Goal: Transaction & Acquisition: Download file/media

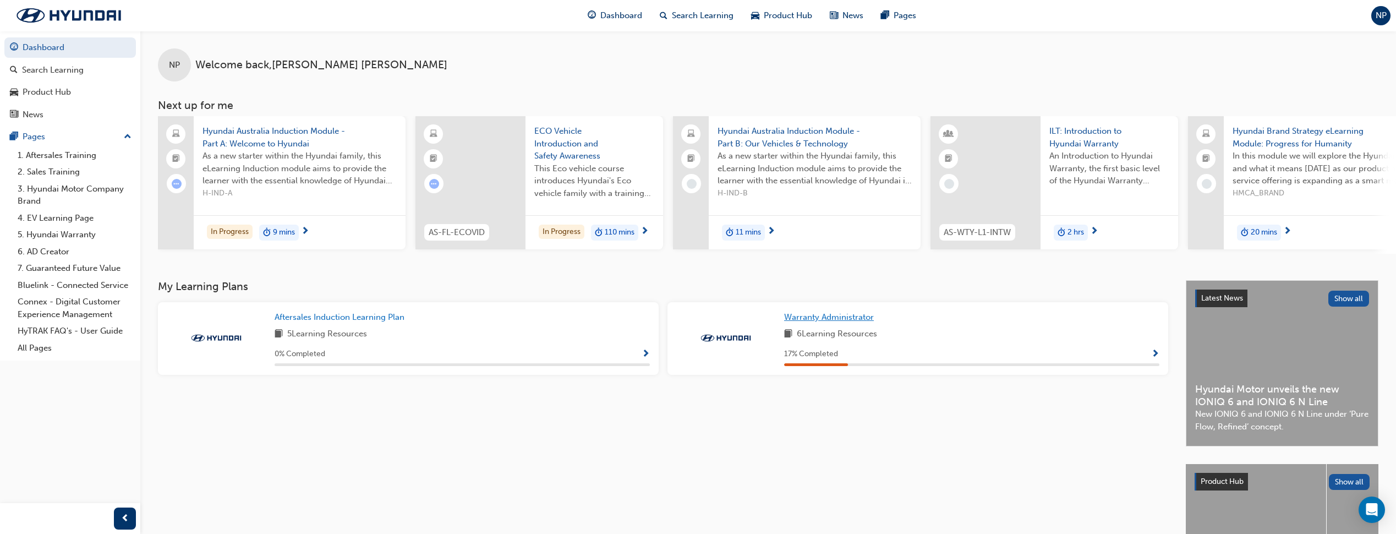
click at [861, 318] on span "Warranty Administrator" at bounding box center [829, 317] width 90 height 10
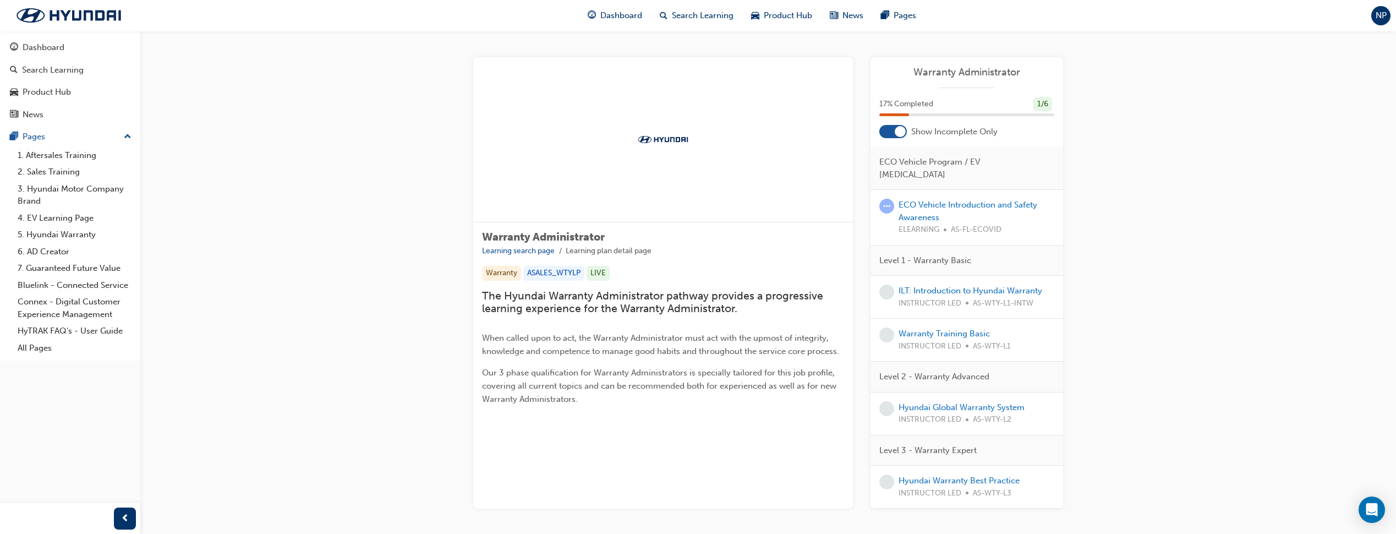
click at [894, 128] on div at bounding box center [894, 131] width 28 height 13
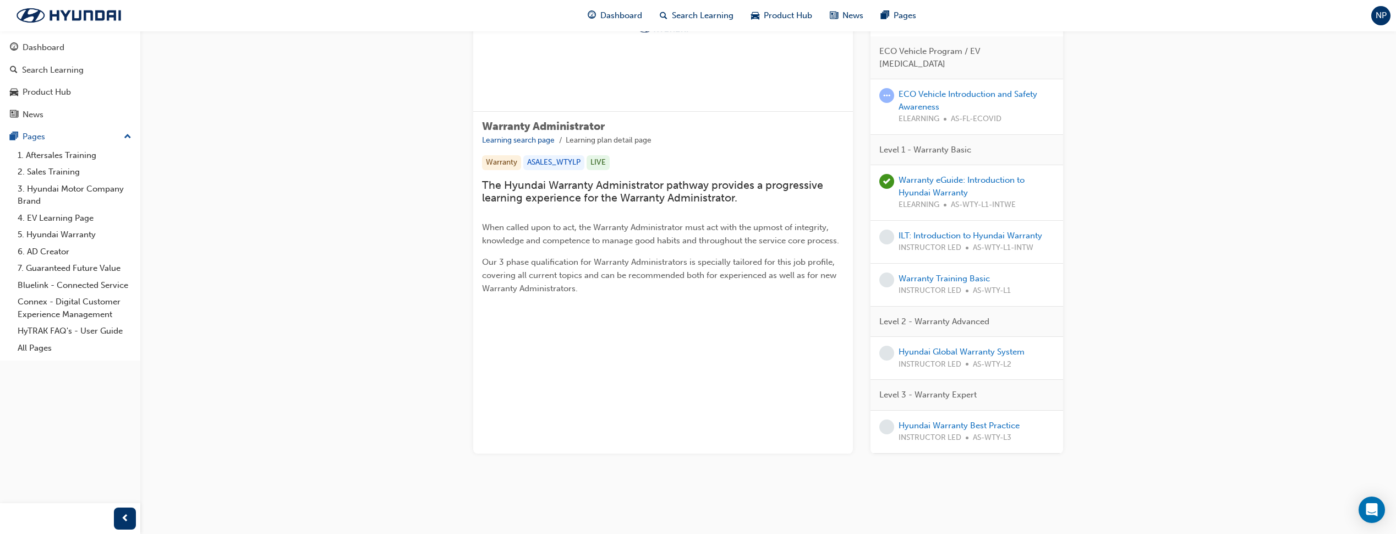
scroll to position [139, 0]
click at [926, 275] on link "Warranty Training Basic" at bounding box center [944, 279] width 91 height 10
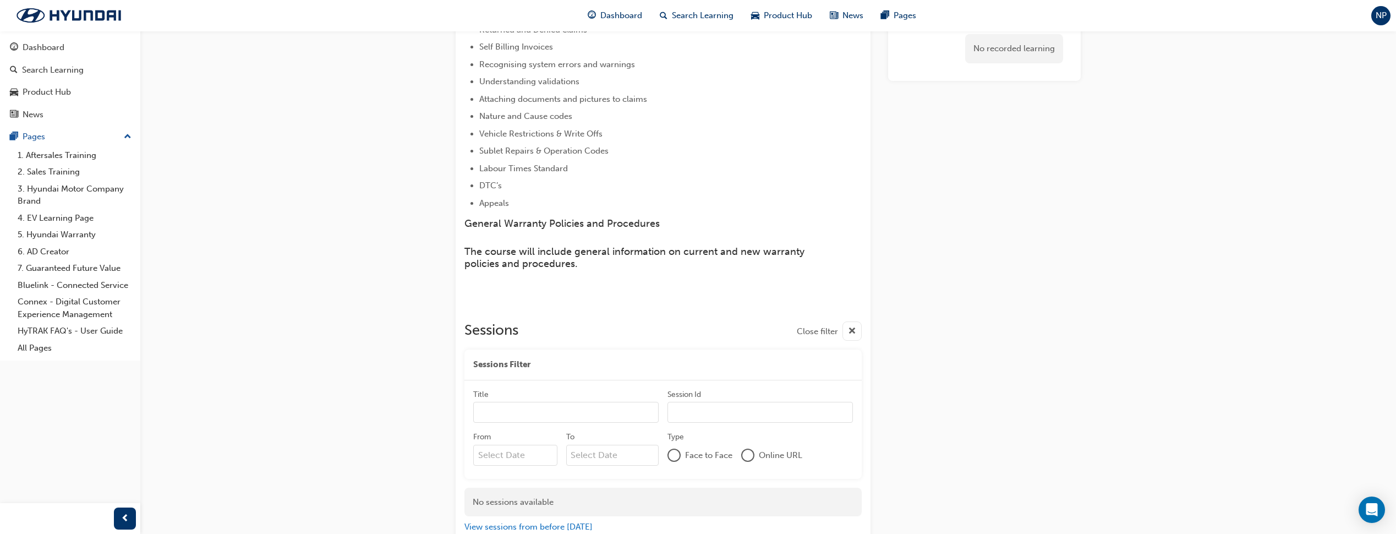
scroll to position [291, 0]
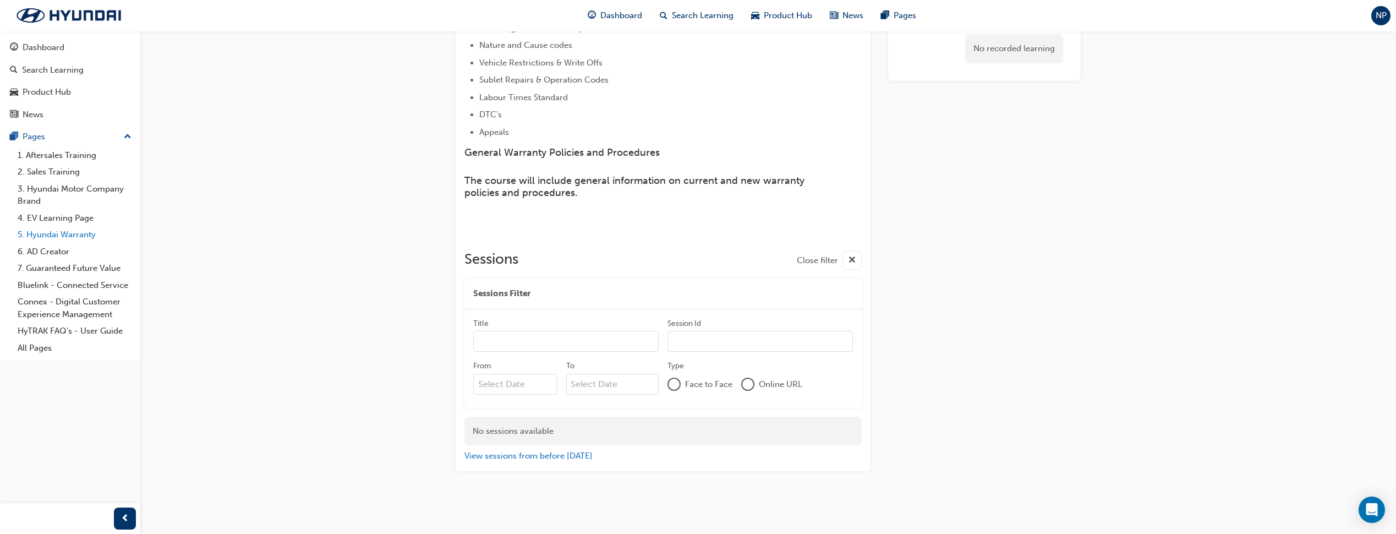
click at [80, 235] on link "5. Hyundai Warranty" at bounding box center [74, 234] width 123 height 17
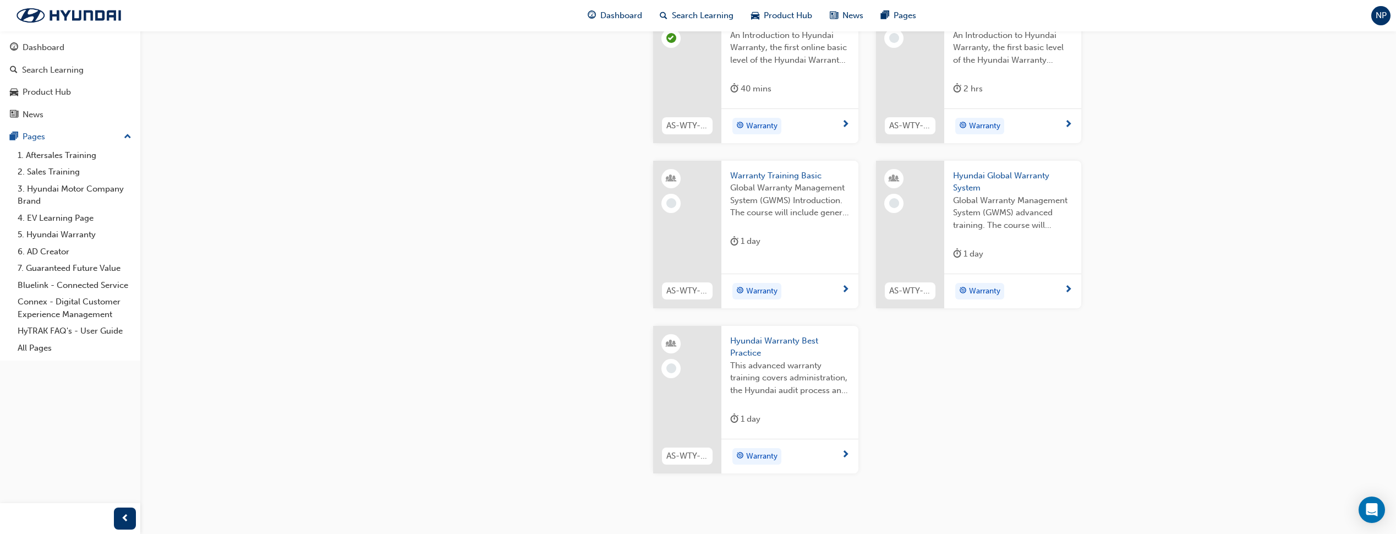
scroll to position [439, 0]
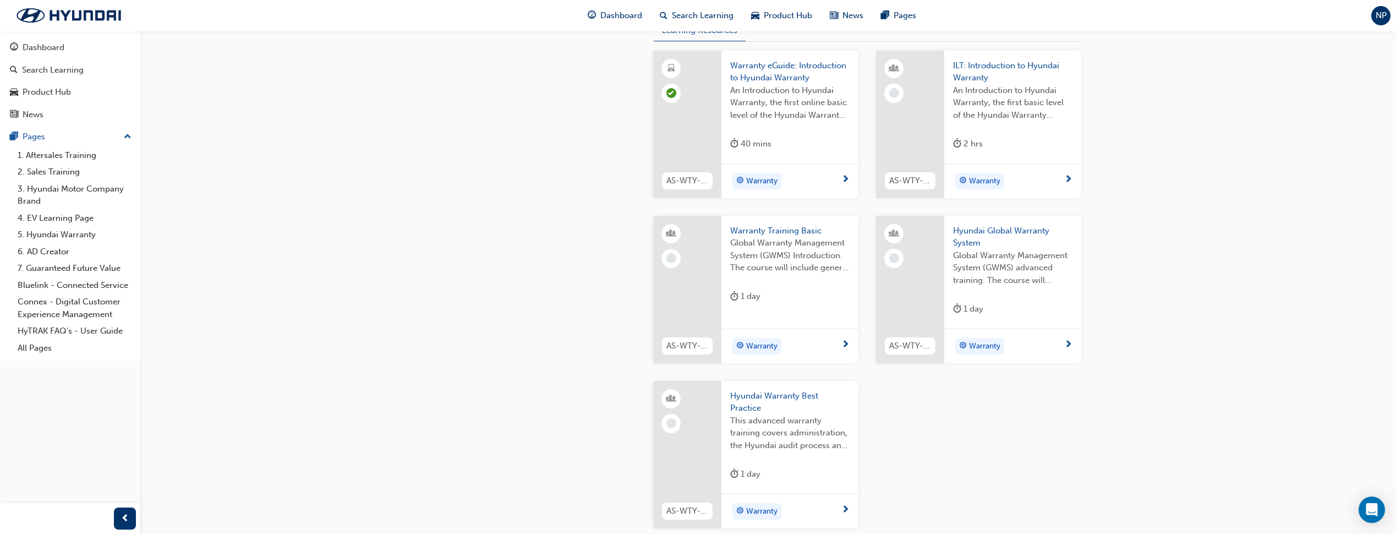
click at [753, 247] on span "Global Warranty Management System (GWMS) Introduction. The course will include …" at bounding box center [789, 255] width 119 height 37
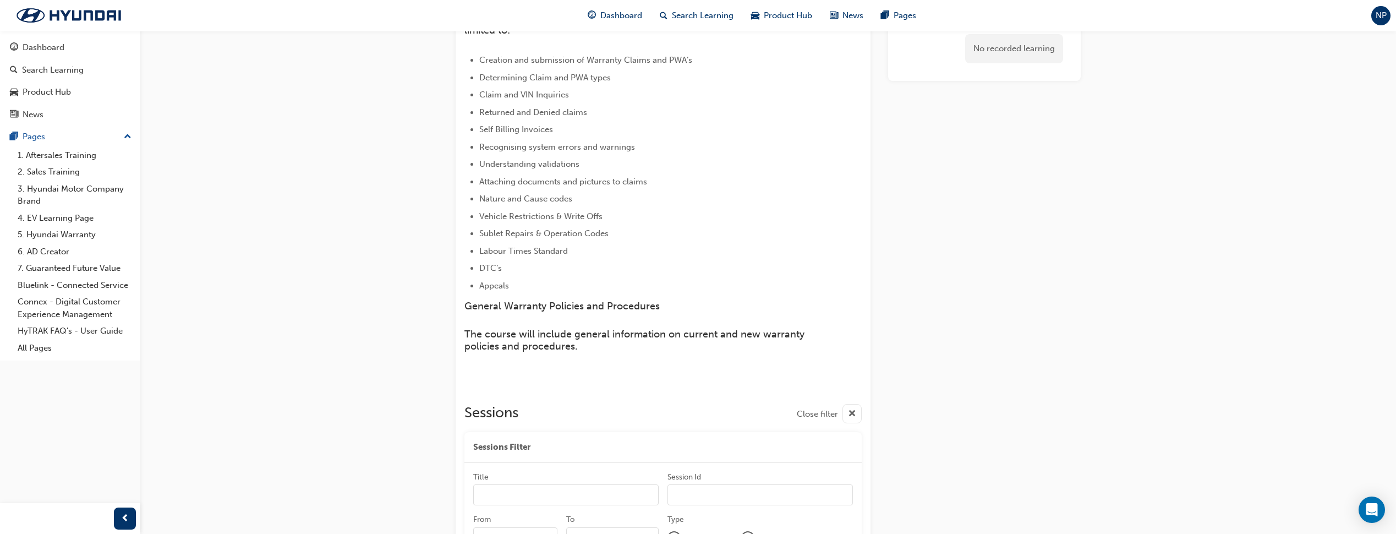
scroll to position [236, 0]
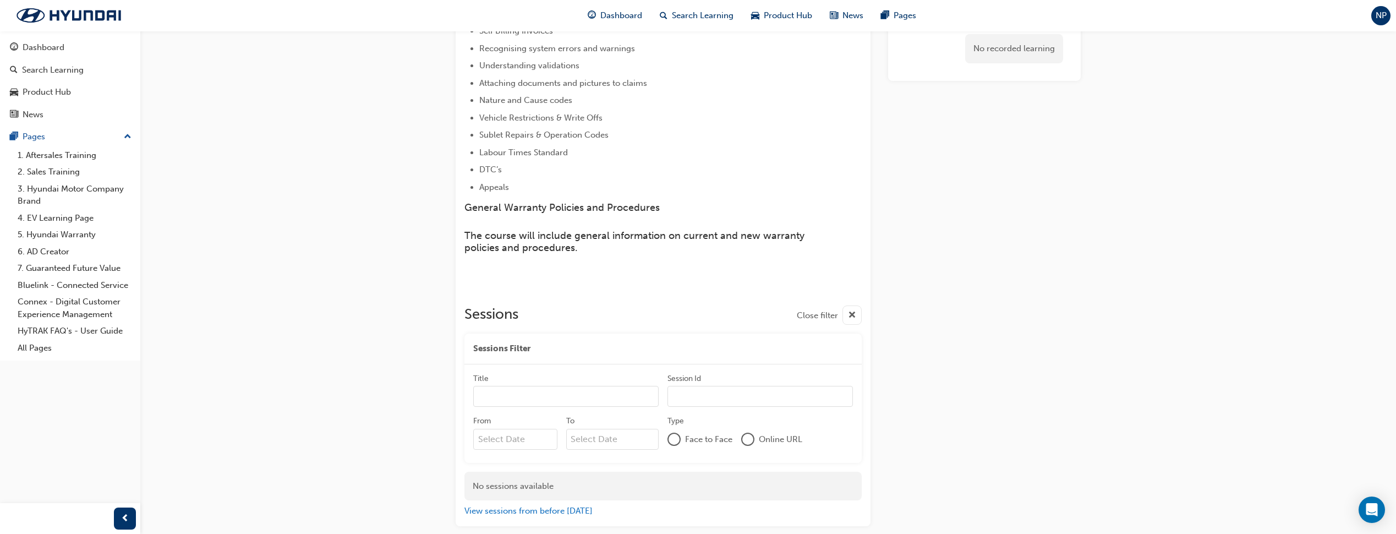
click at [749, 437] on div at bounding box center [748, 439] width 11 height 11
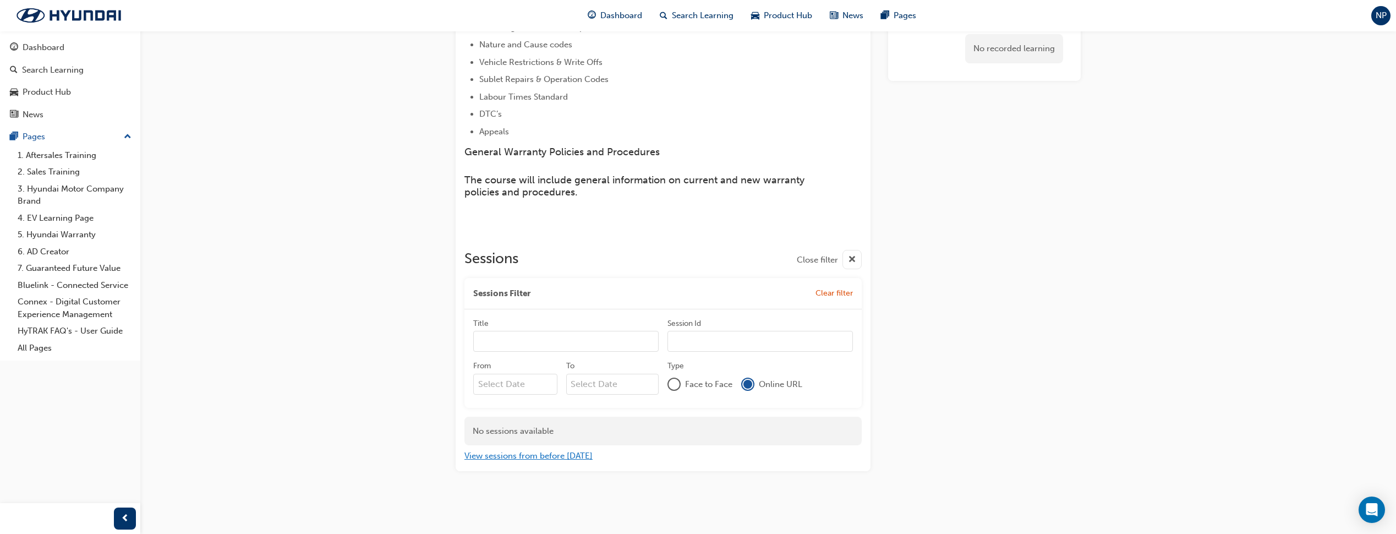
click at [538, 453] on button "View sessions from before [DATE]" at bounding box center [529, 456] width 128 height 13
click at [552, 455] on button "View sessions from [DATE] and in the future" at bounding box center [548, 456] width 167 height 13
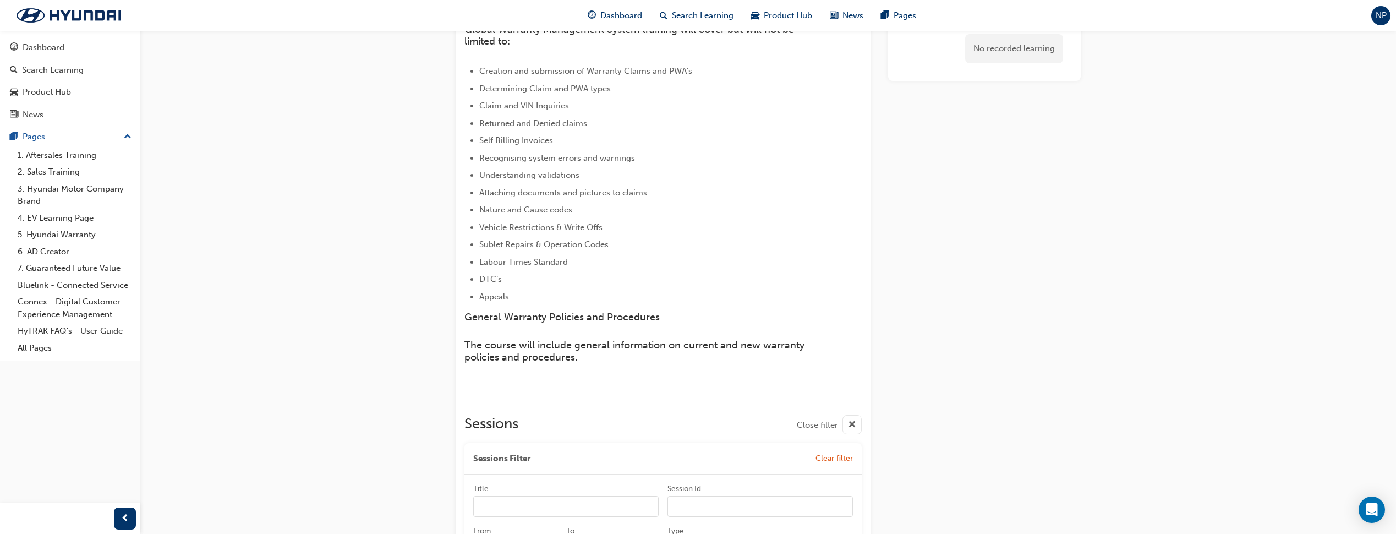
scroll to position [0, 0]
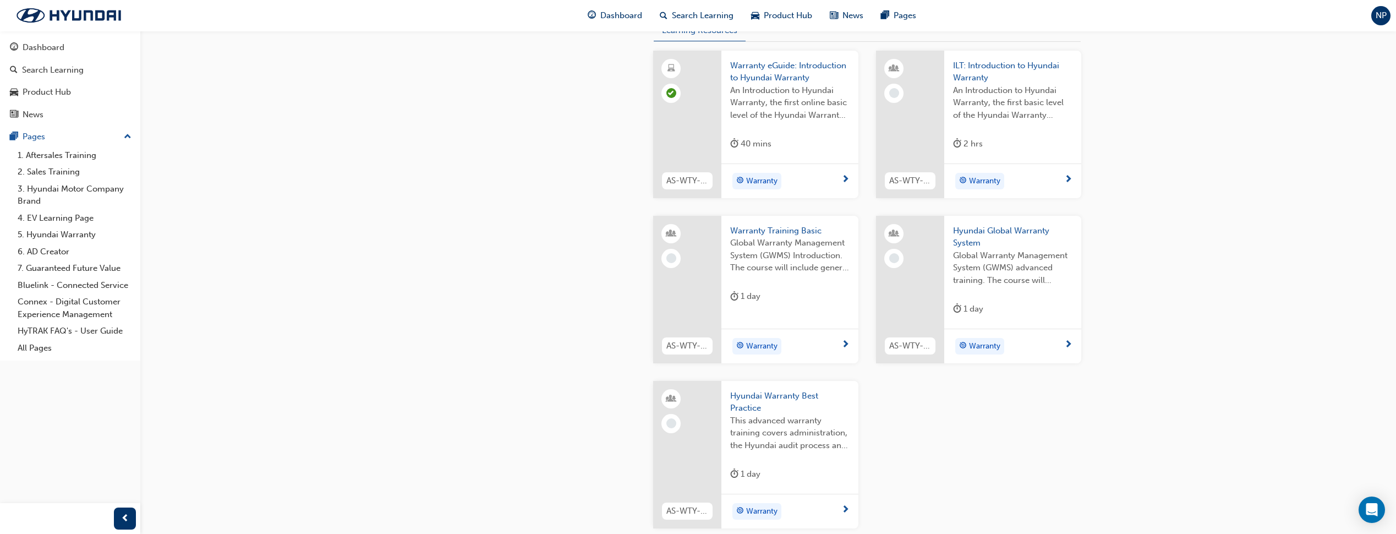
scroll to position [384, 0]
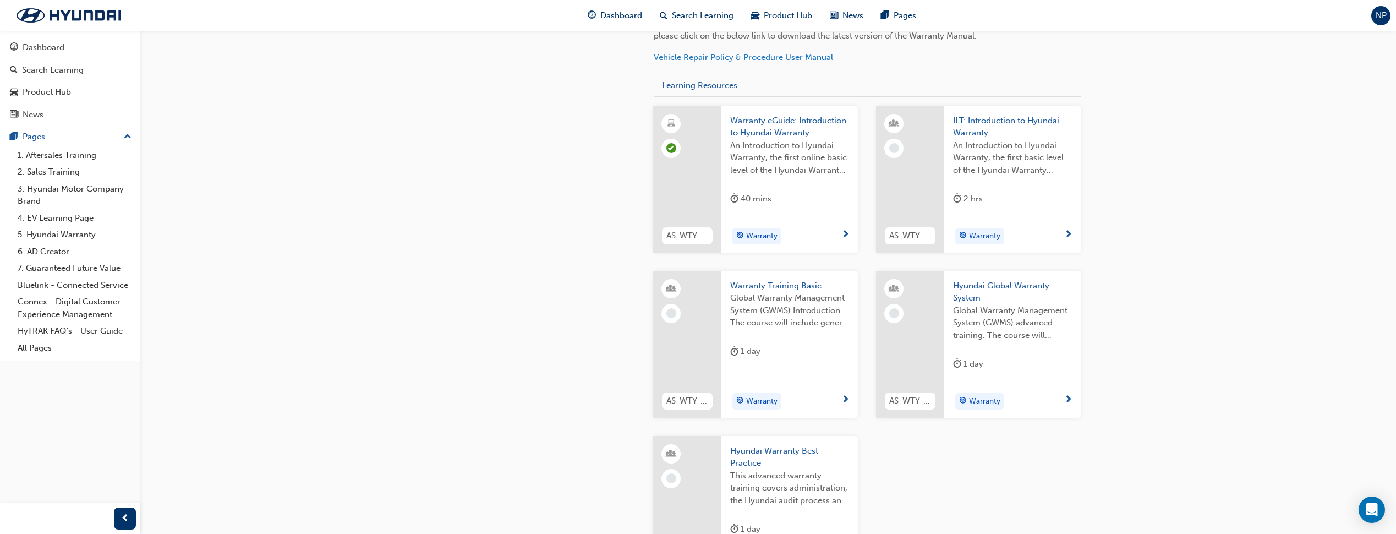
click at [1071, 245] on div "Warranty" at bounding box center [1013, 236] width 137 height 35
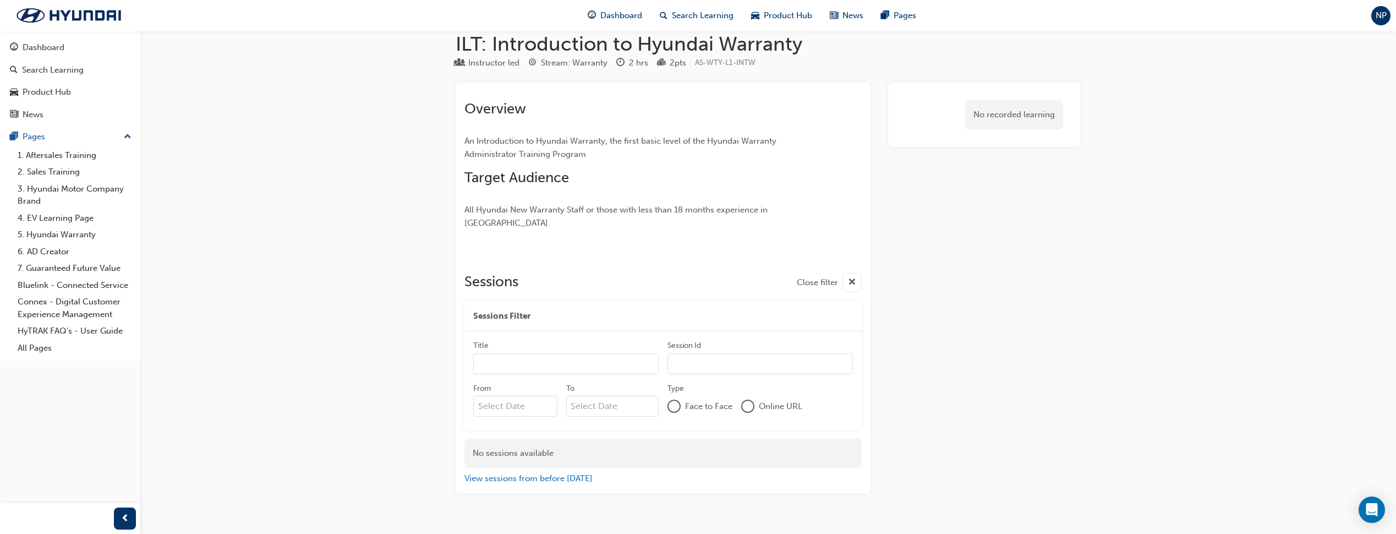
scroll to position [25, 0]
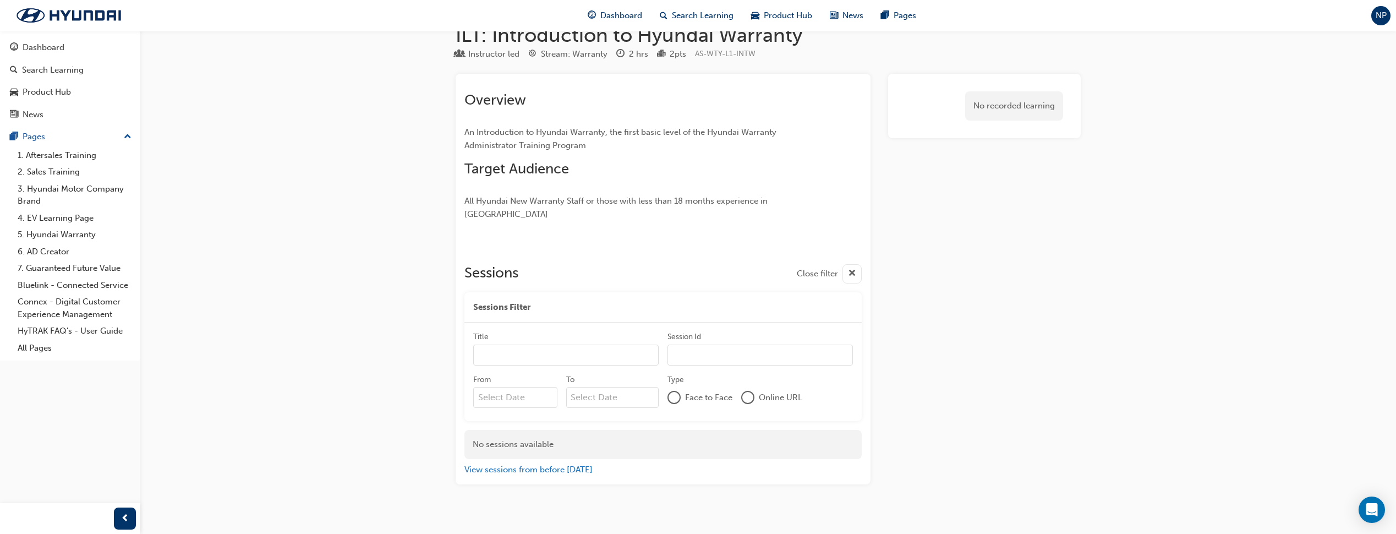
click at [668, 391] on div at bounding box center [674, 397] width 13 height 13
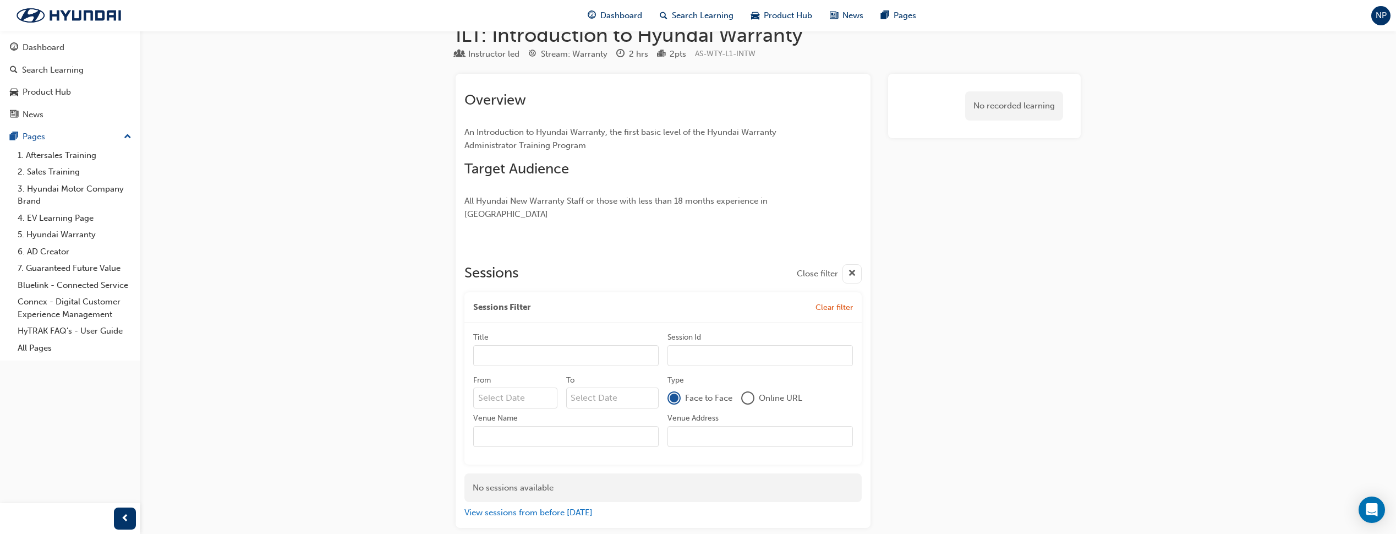
click at [754, 391] on div at bounding box center [747, 397] width 13 height 13
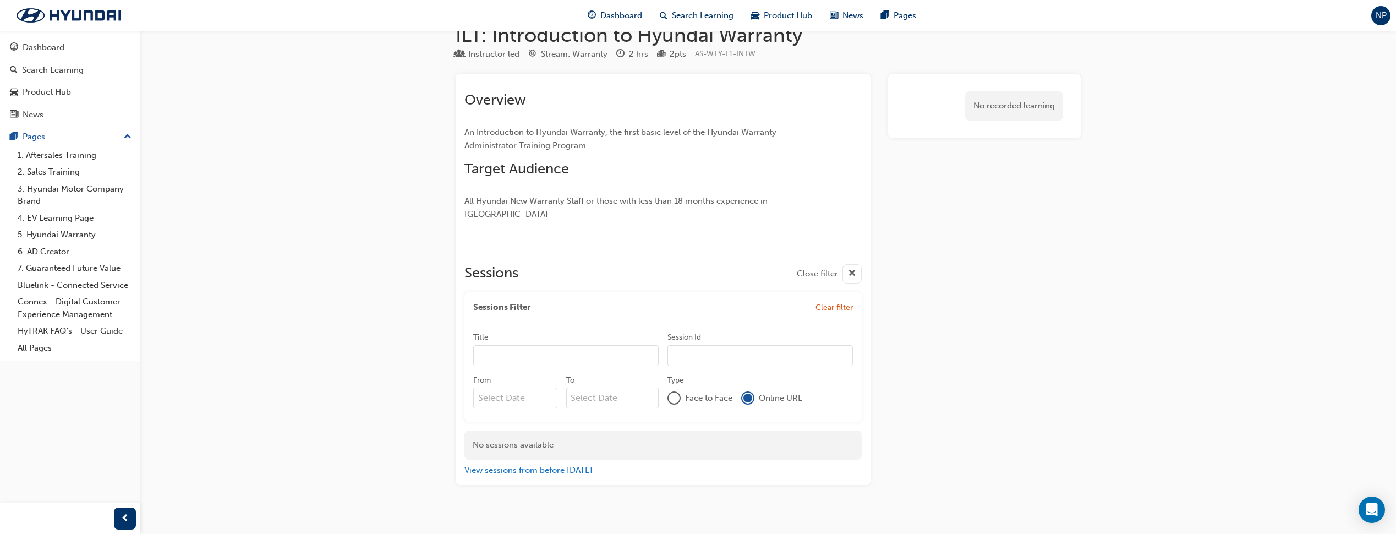
click at [851, 267] on span "cross-icon" at bounding box center [852, 274] width 8 height 14
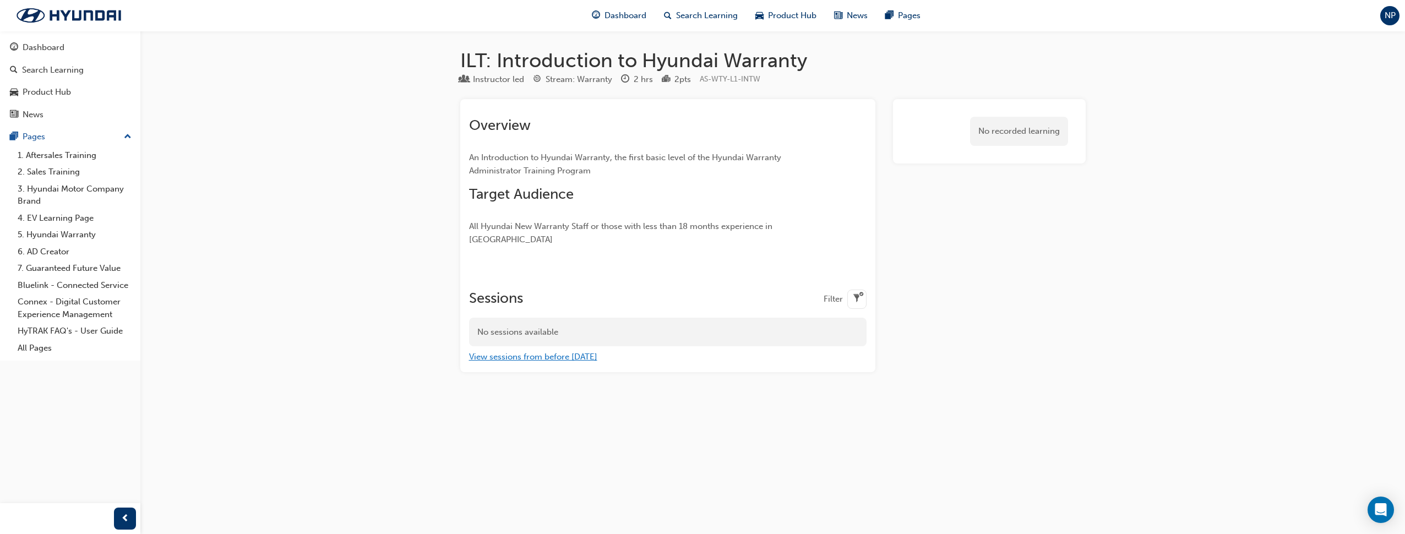
click at [581, 351] on button "View sessions from before [DATE]" at bounding box center [533, 357] width 128 height 13
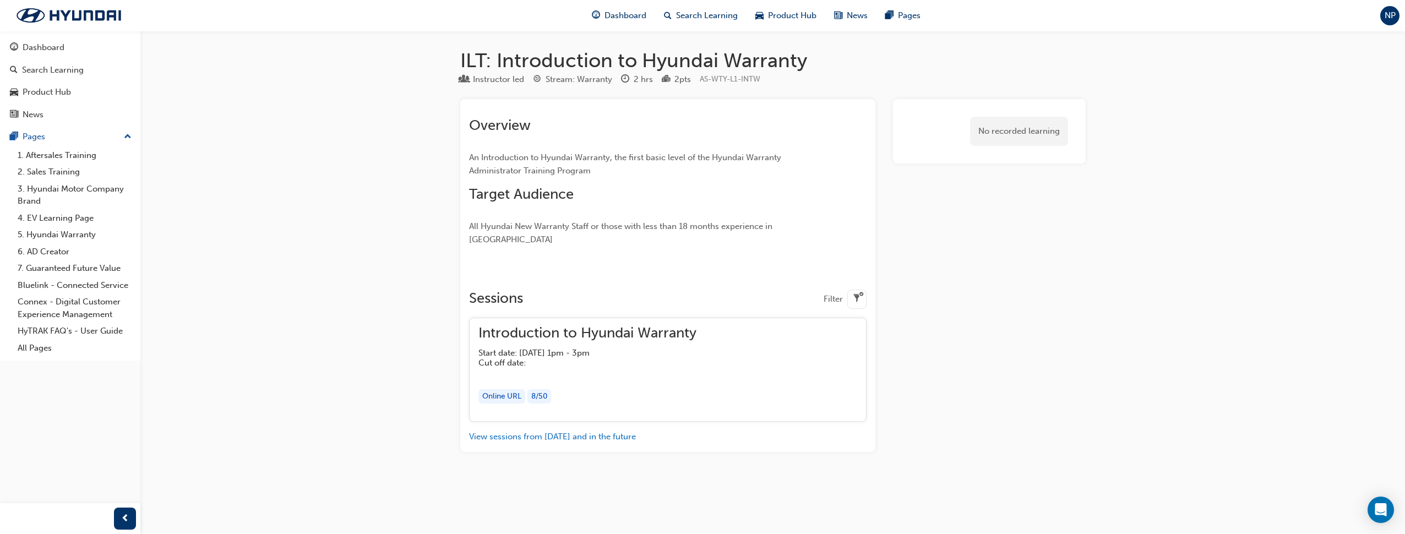
click at [506, 389] on div "Online URL" at bounding box center [501, 396] width 47 height 15
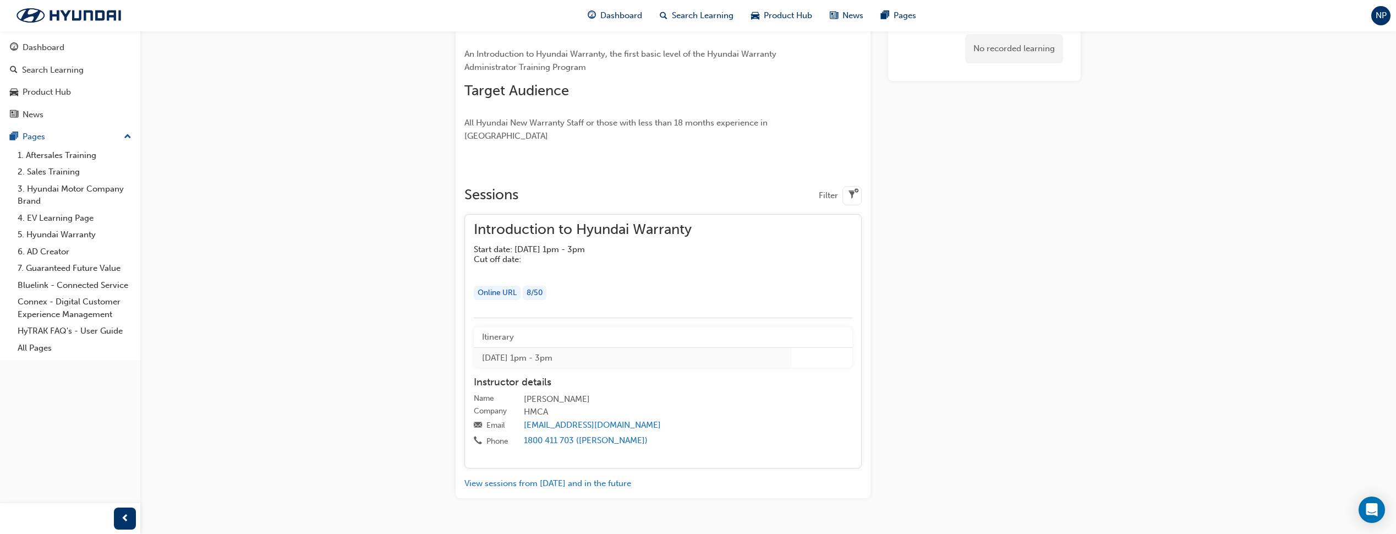
scroll to position [110, 0]
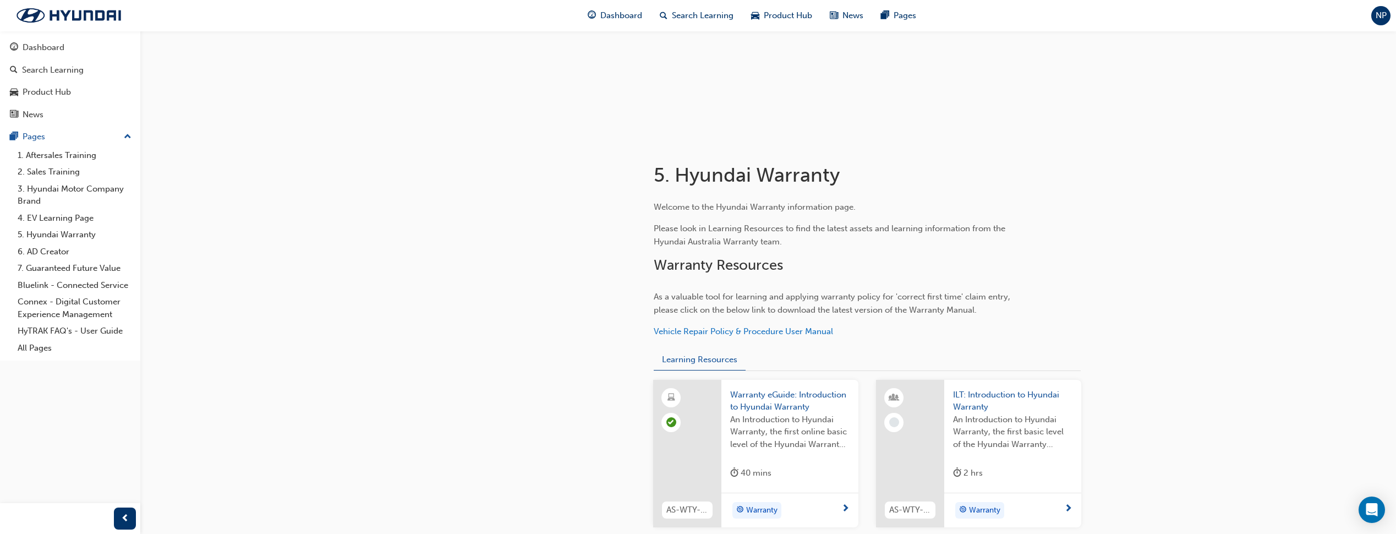
scroll to position [384, 0]
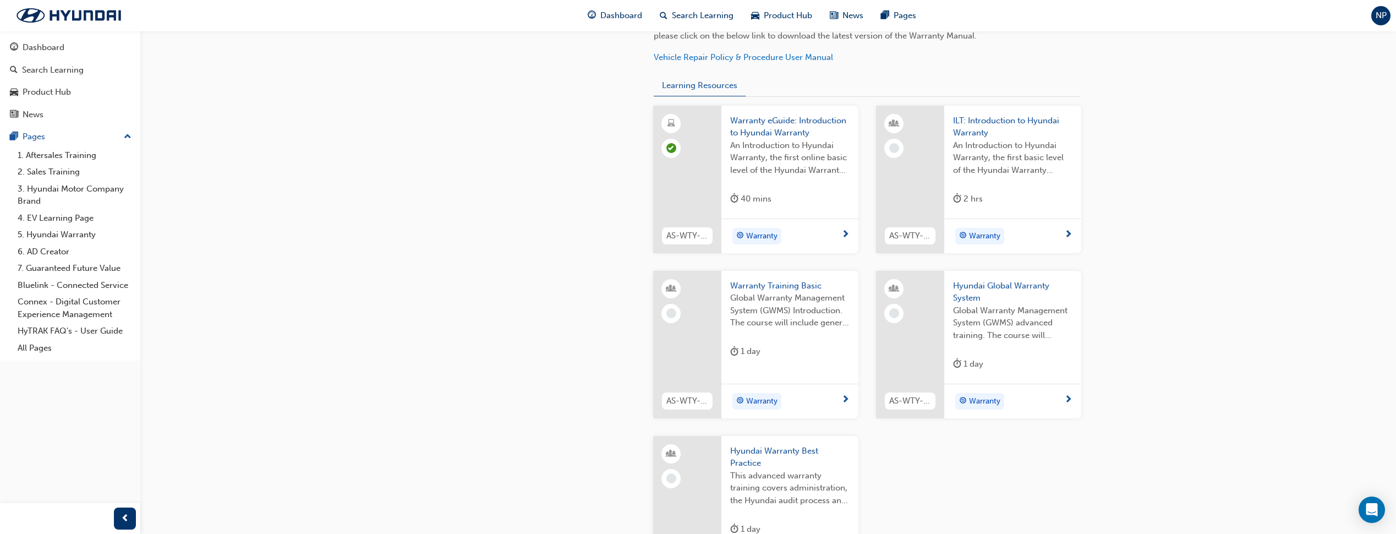
click at [848, 234] on span "next-icon" at bounding box center [846, 235] width 8 height 10
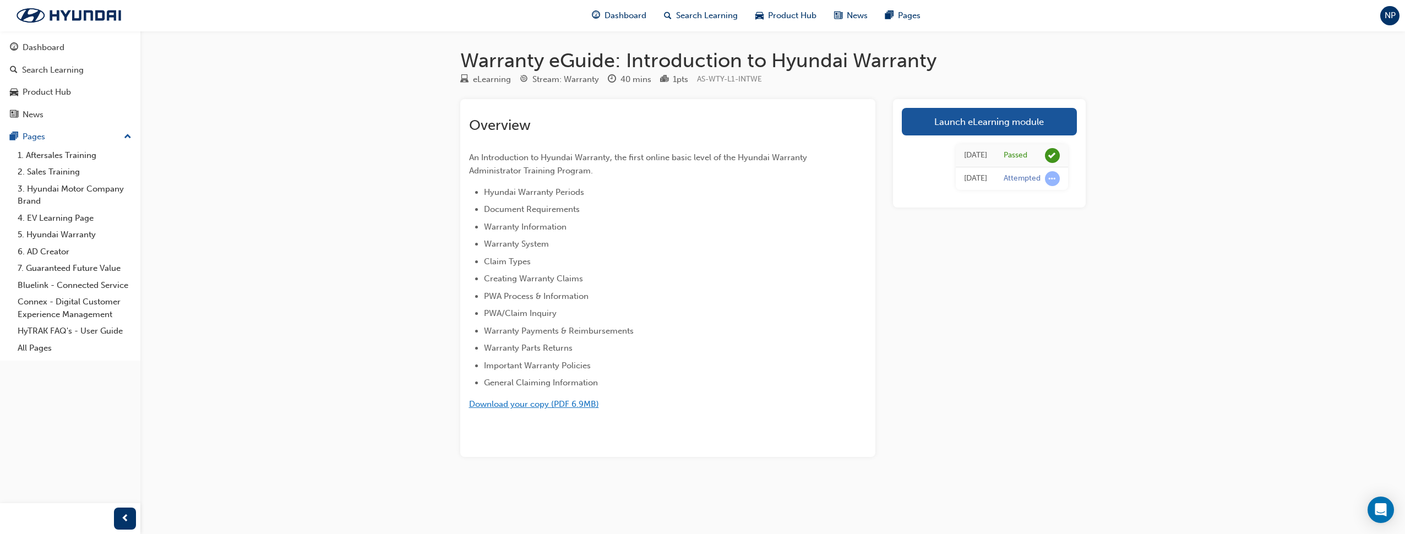
click at [552, 408] on span "Download your copy (PDF 6.9MB)" at bounding box center [534, 404] width 130 height 10
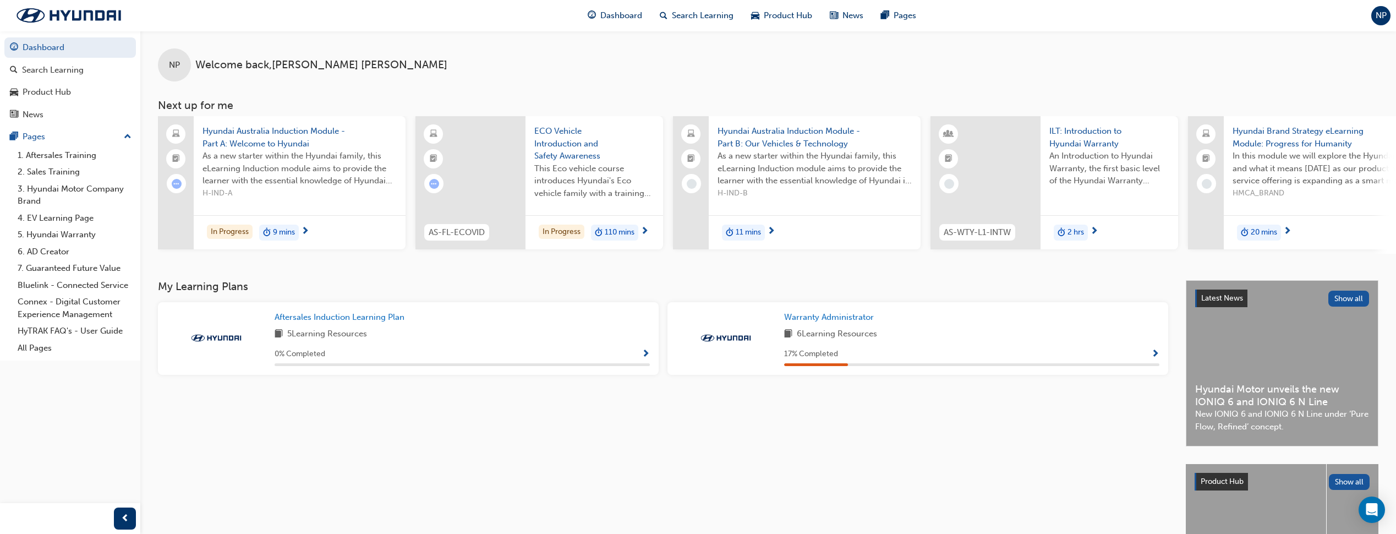
click at [1067, 162] on span "An Introduction to Hyundai Warranty, the first basic level of the Hyundai Warra…" at bounding box center [1110, 168] width 120 height 37
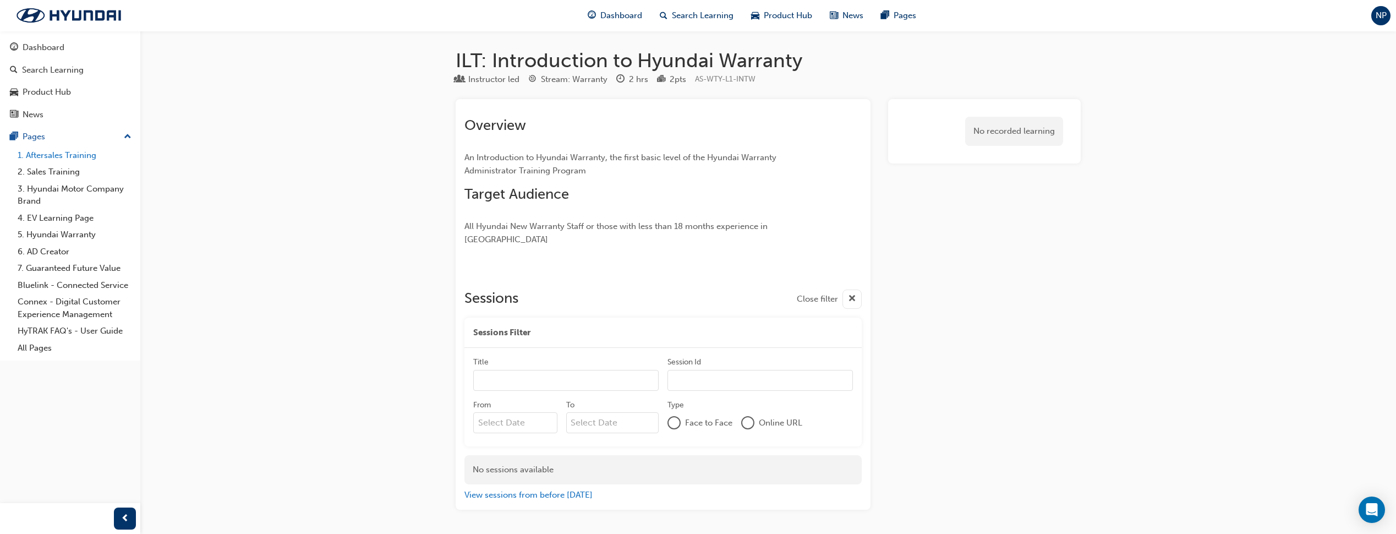
click at [67, 156] on link "1. Aftersales Training" at bounding box center [74, 155] width 123 height 17
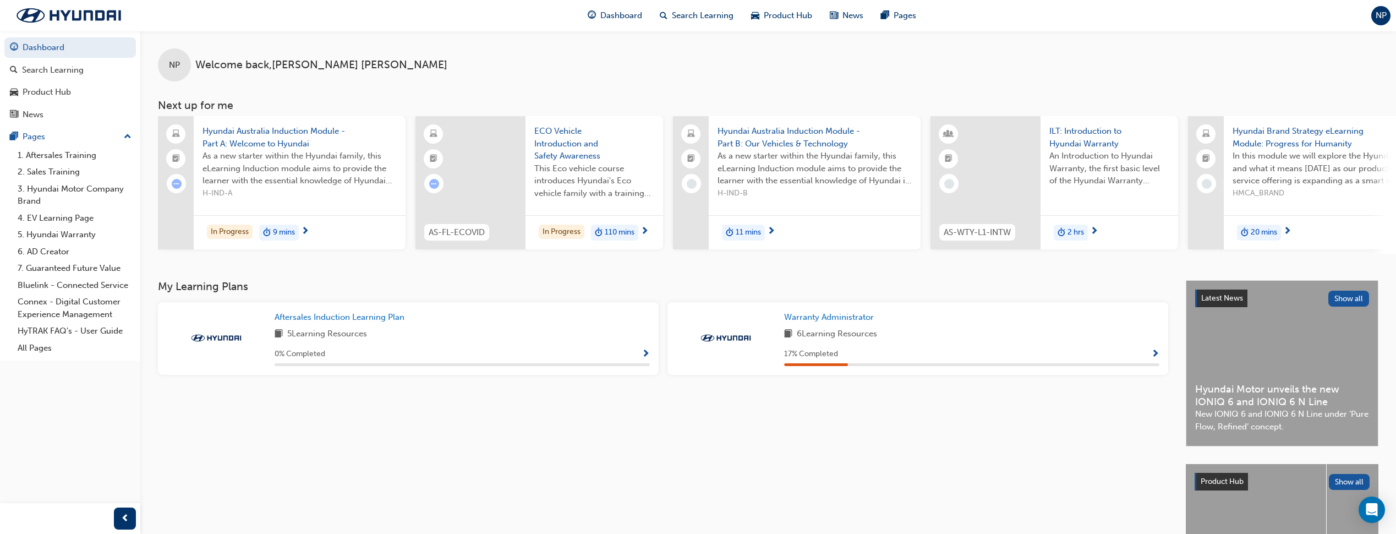
click at [1159, 354] on span "Show Progress" at bounding box center [1156, 355] width 8 height 10
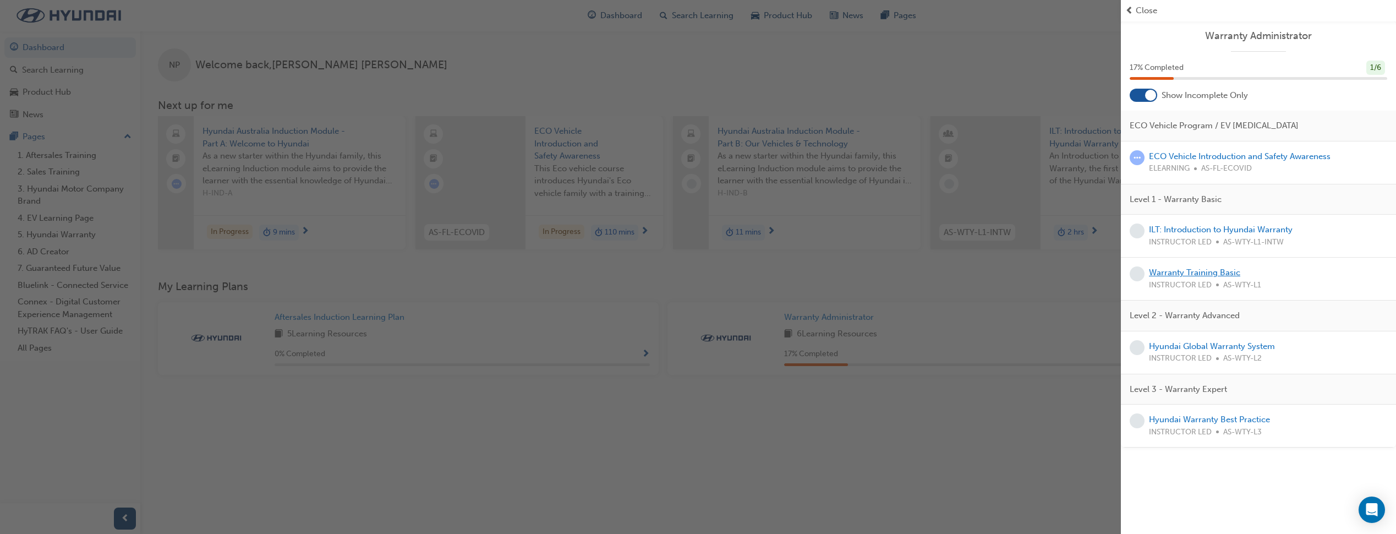
click at [1182, 272] on link "Warranty Training Basic" at bounding box center [1194, 273] width 91 height 10
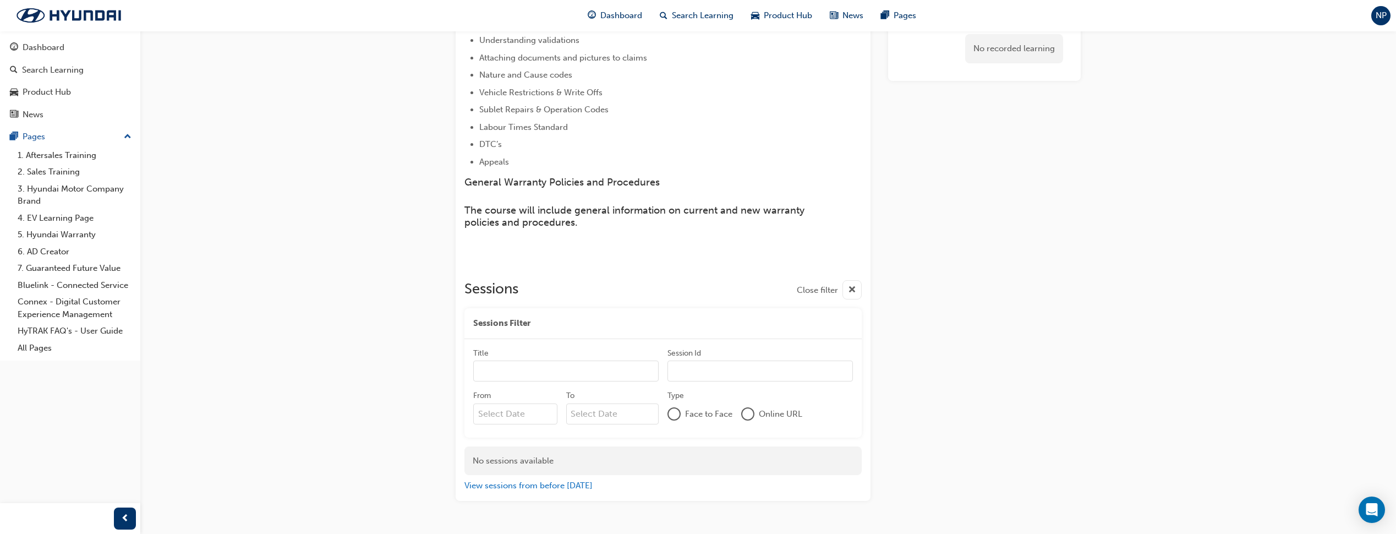
scroll to position [262, 0]
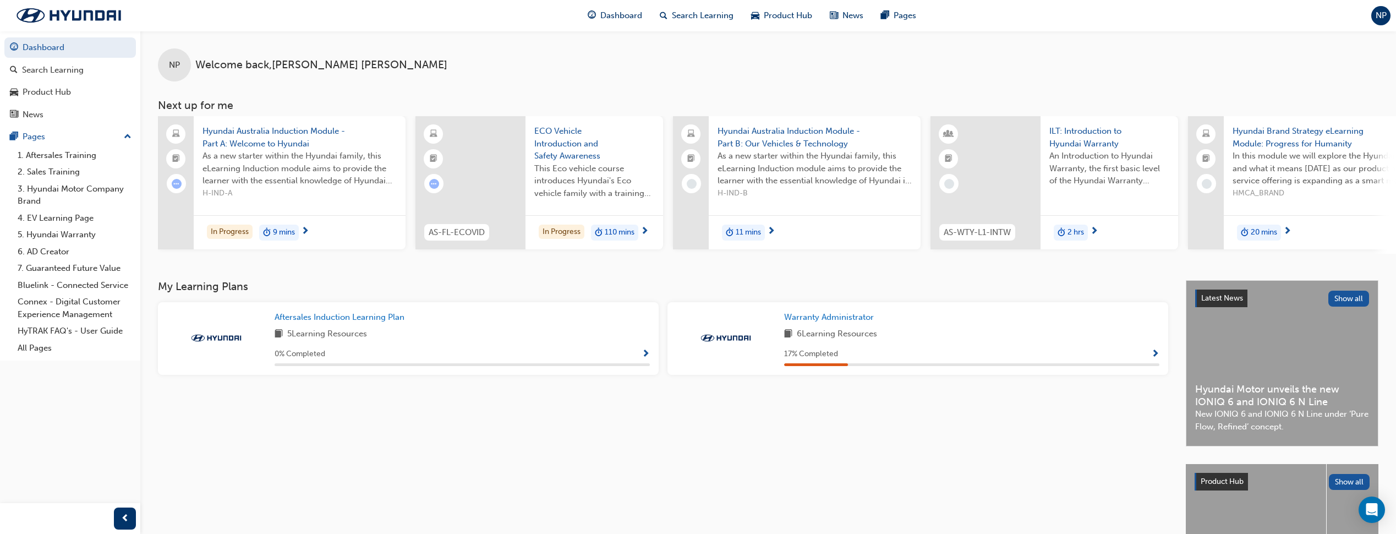
click at [1155, 357] on span "Show Progress" at bounding box center [1156, 355] width 8 height 10
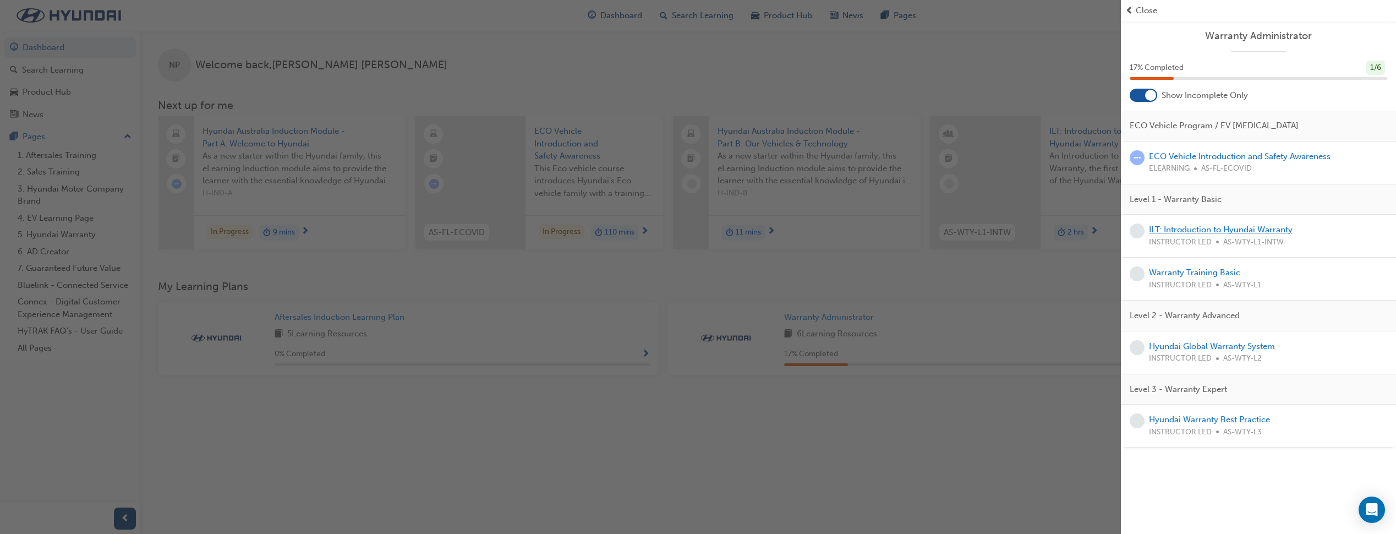
click at [1192, 232] on link "ILT: Introduction to Hyundai Warranty" at bounding box center [1221, 230] width 144 height 10
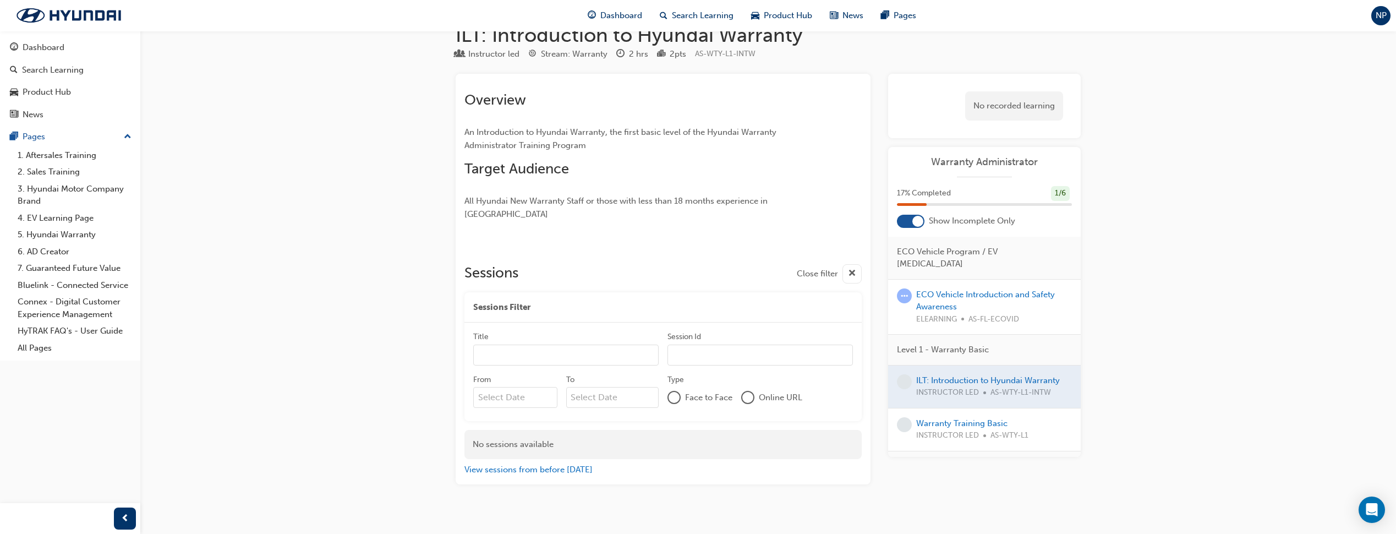
click at [970, 373] on div at bounding box center [984, 386] width 193 height 42
click at [967, 368] on div at bounding box center [984, 386] width 193 height 42
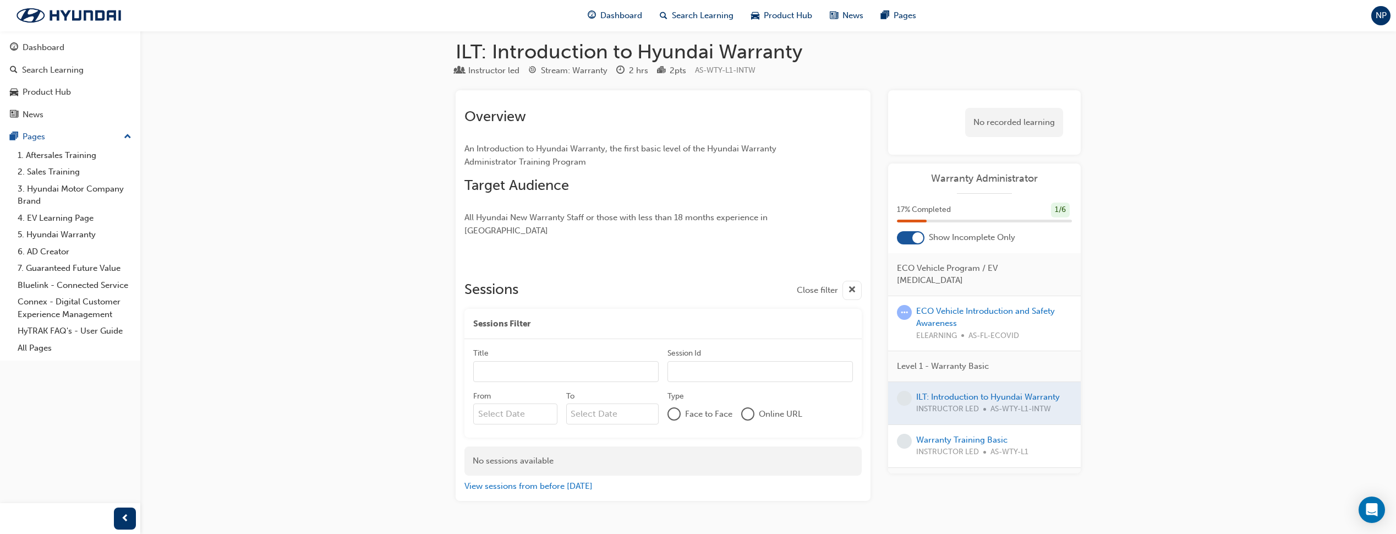
scroll to position [0, 0]
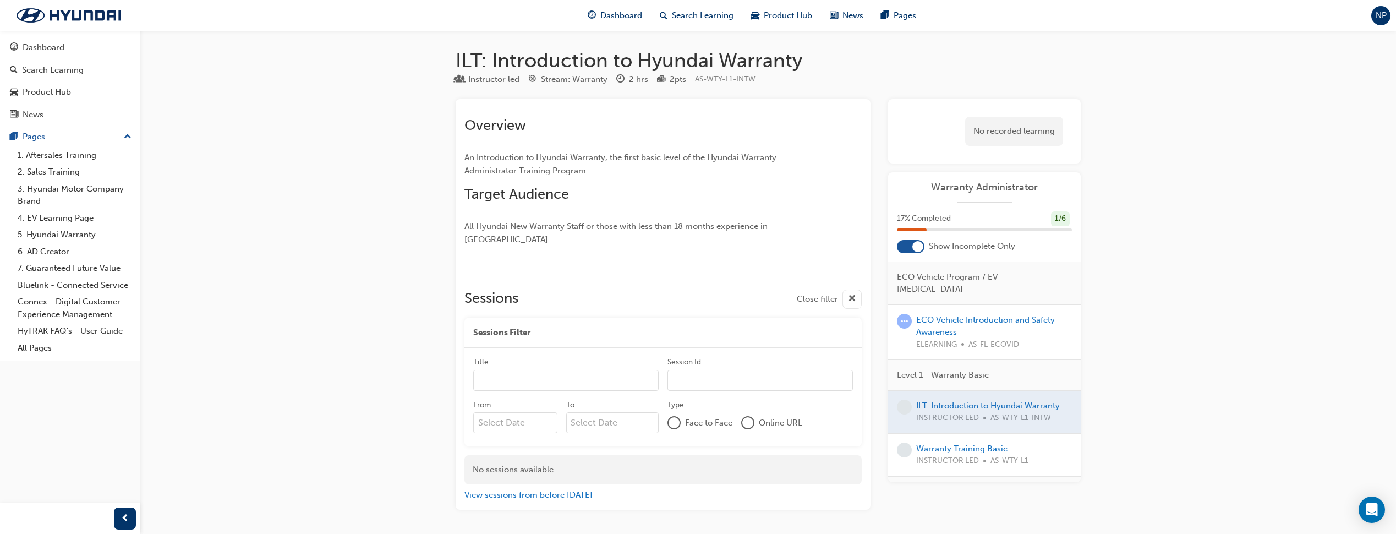
click at [910, 248] on div at bounding box center [911, 246] width 28 height 13
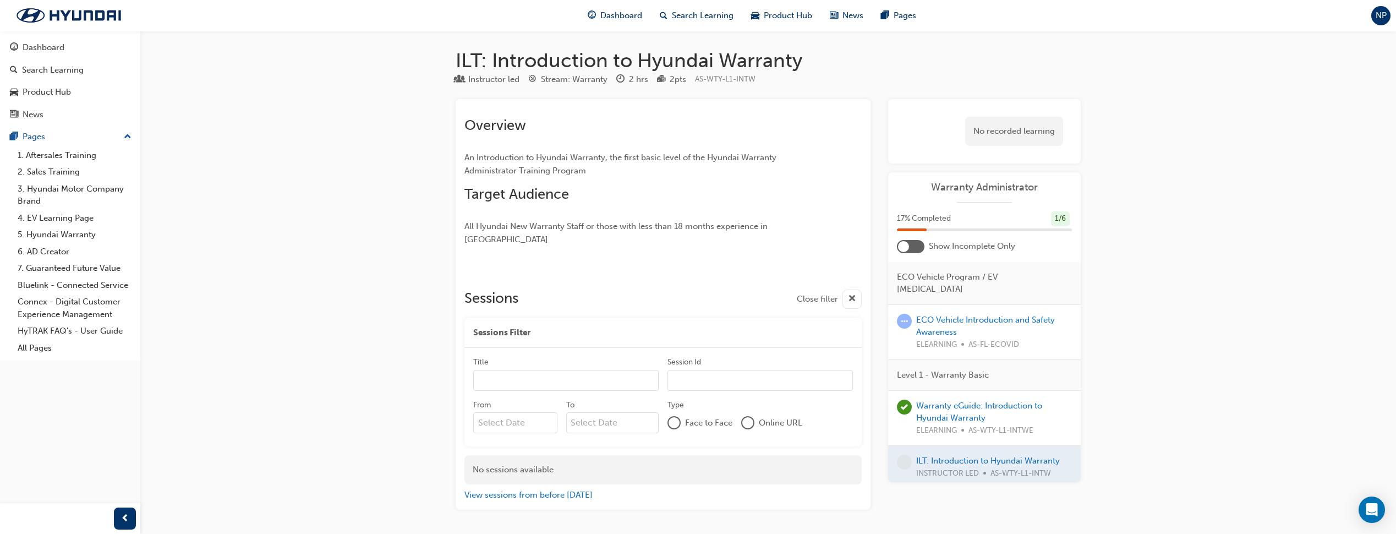
scroll to position [55, 0]
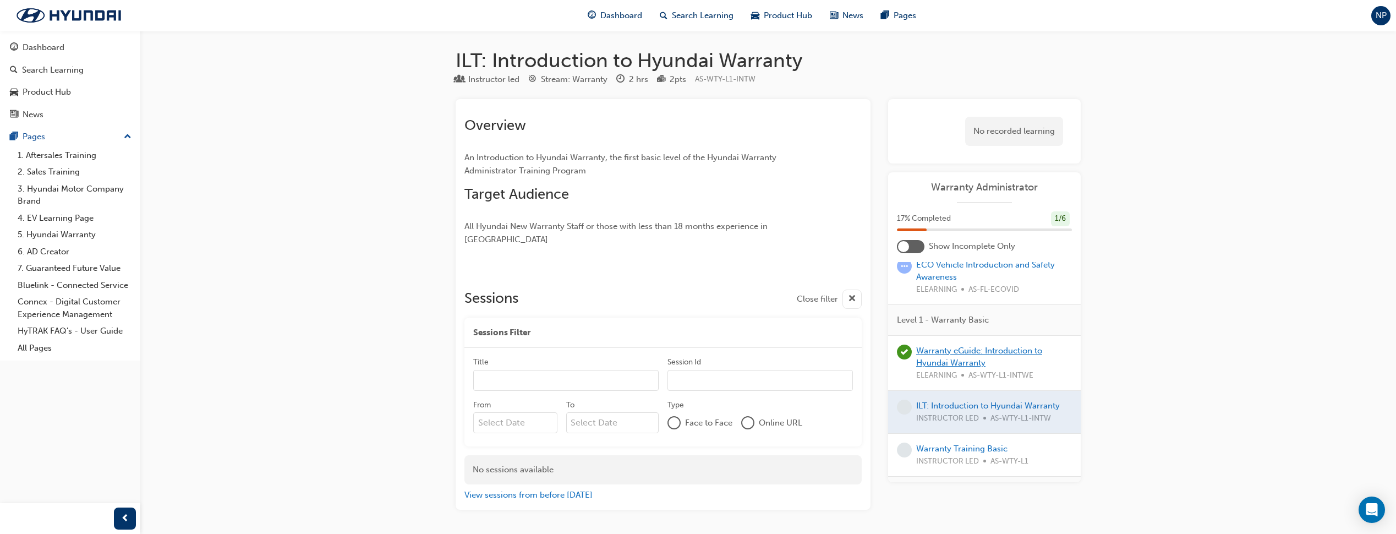
click at [972, 346] on link "Warranty eGuide: Introduction to Hyundai Warranty" at bounding box center [979, 357] width 126 height 23
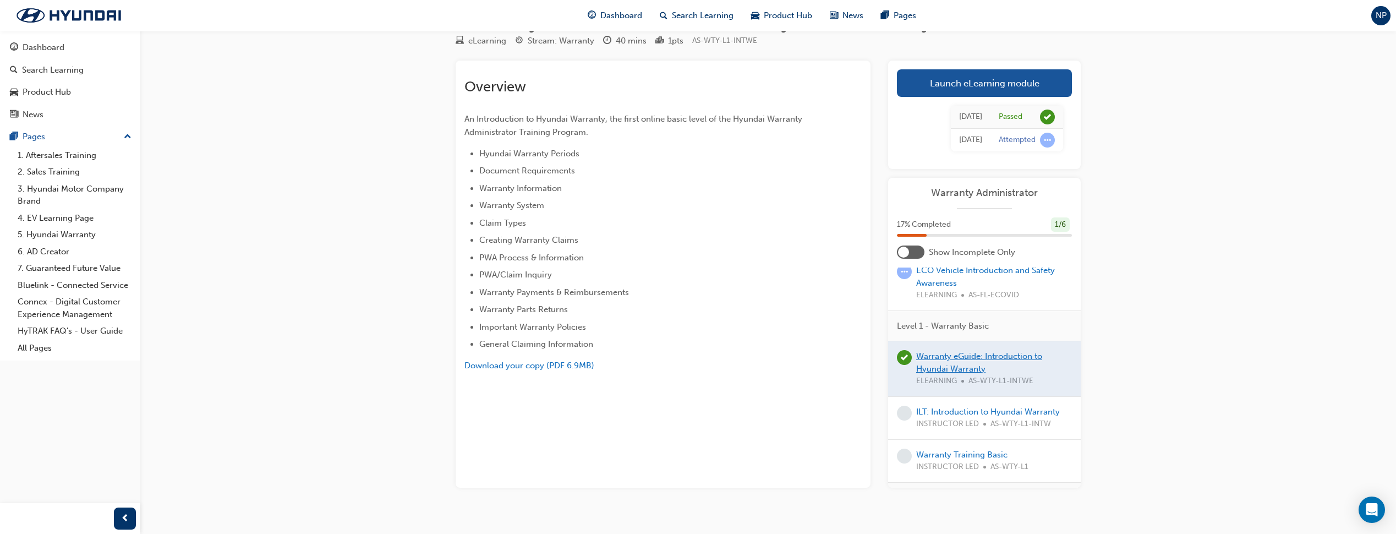
scroll to position [55, 0]
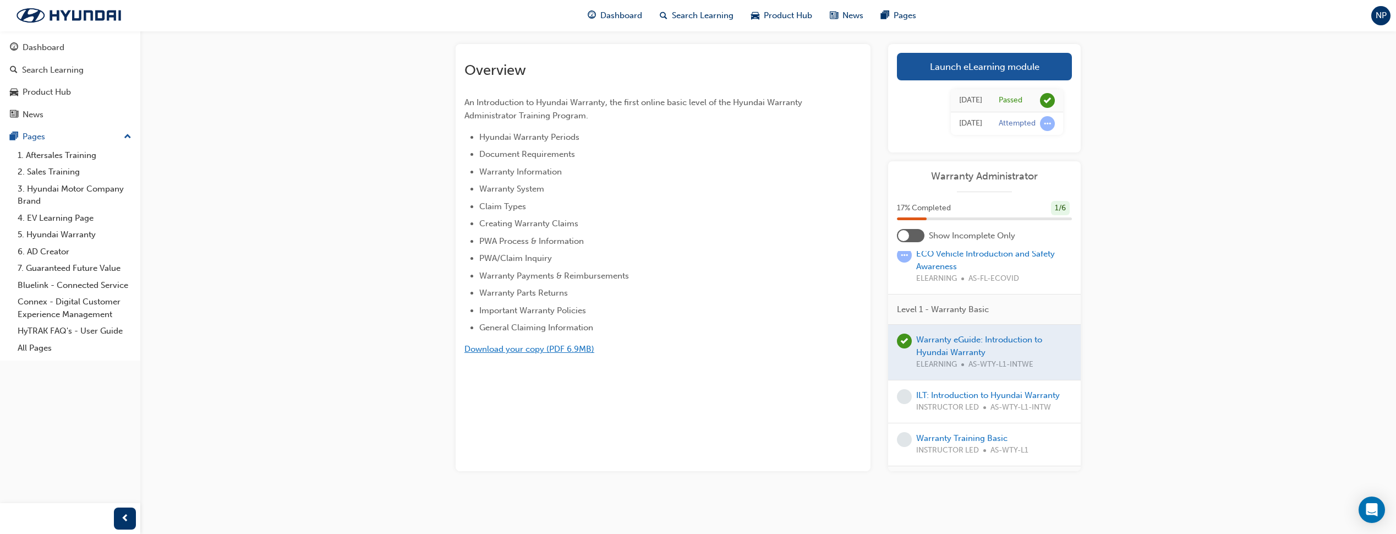
click at [541, 347] on span "Download your copy (PDF 6.9MB)" at bounding box center [530, 349] width 130 height 10
